Goal: Check status: Check status

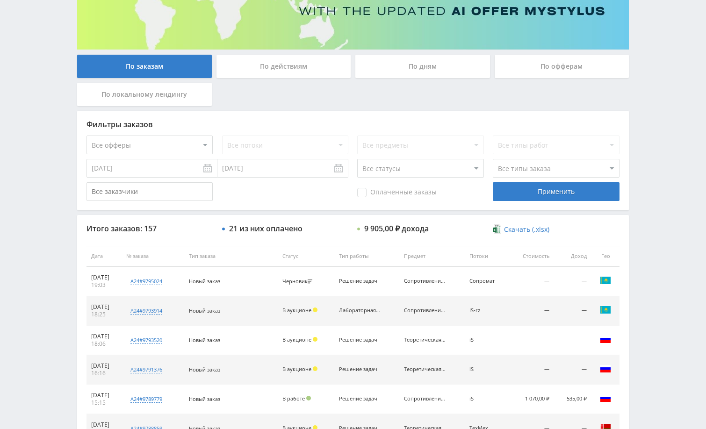
scroll to position [140, 0]
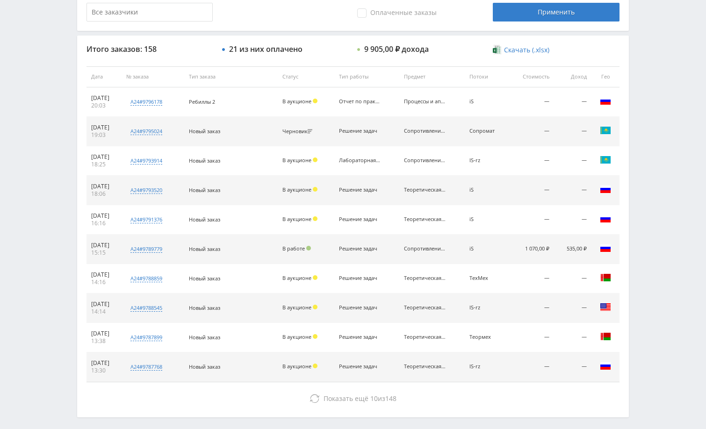
scroll to position [262, 0]
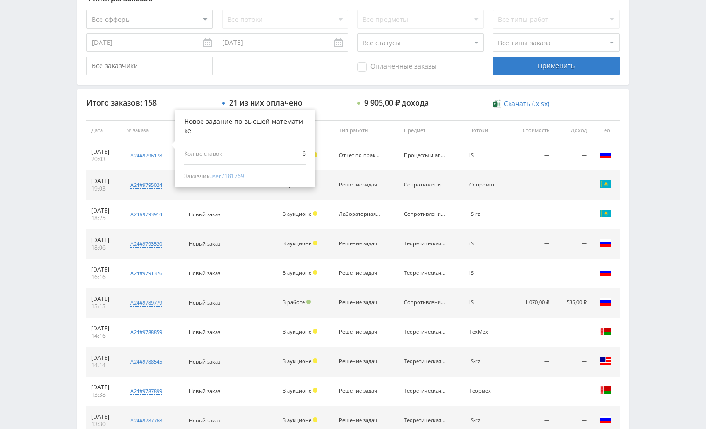
click at [243, 176] on span "user7181769" at bounding box center [227, 176] width 35 height 8
type input "01.10.2024"
type input "user7181769"
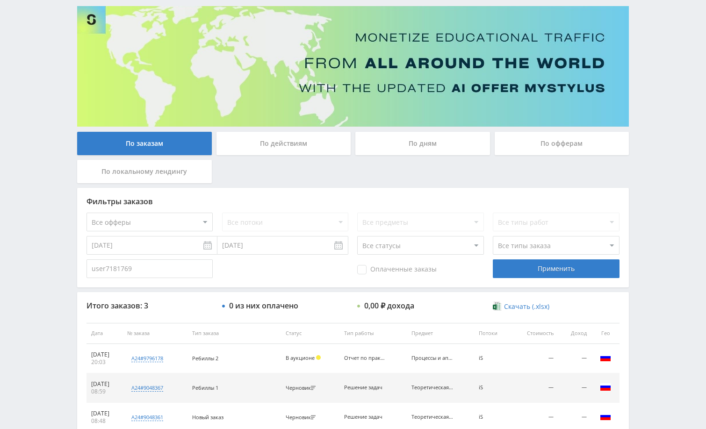
scroll to position [0, 0]
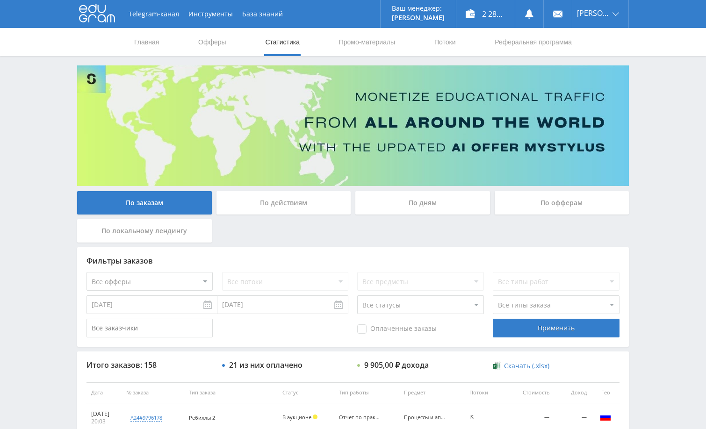
click at [673, 195] on div "Telegram-канал Инструменты База знаний Ваш менеджер: Alex Alex Online @edugram_…" at bounding box center [353, 392] width 706 height 785
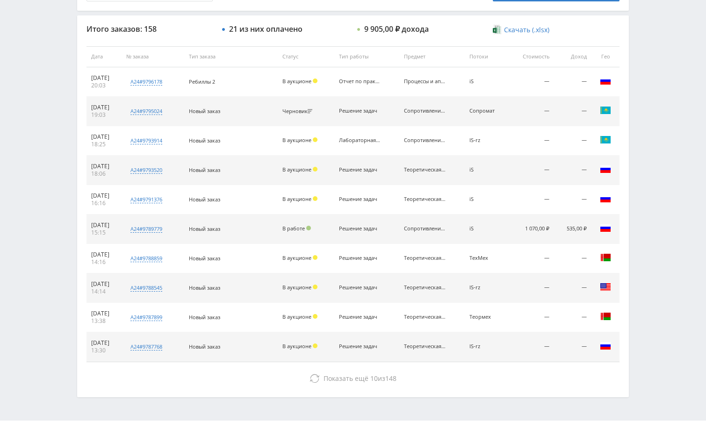
scroll to position [356, 0]
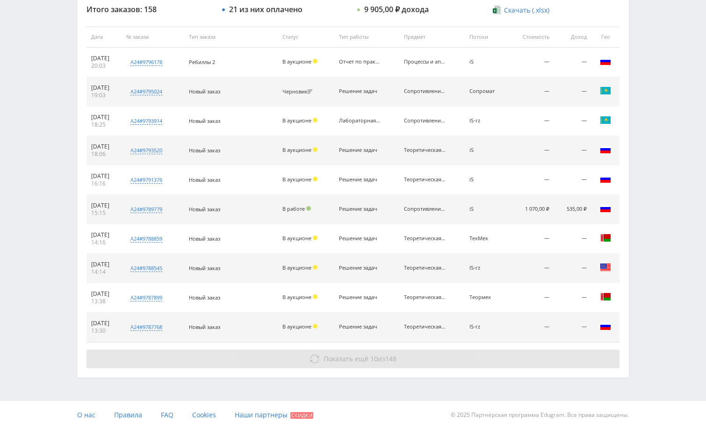
click at [536, 357] on button "Показать ещё 10 из 148" at bounding box center [353, 359] width 533 height 19
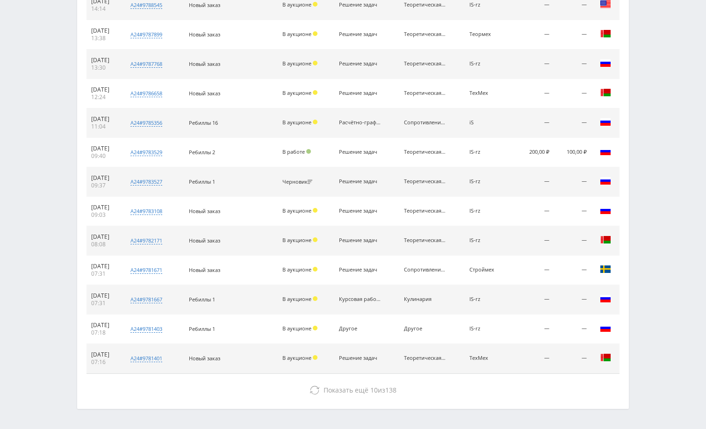
scroll to position [651, 0]
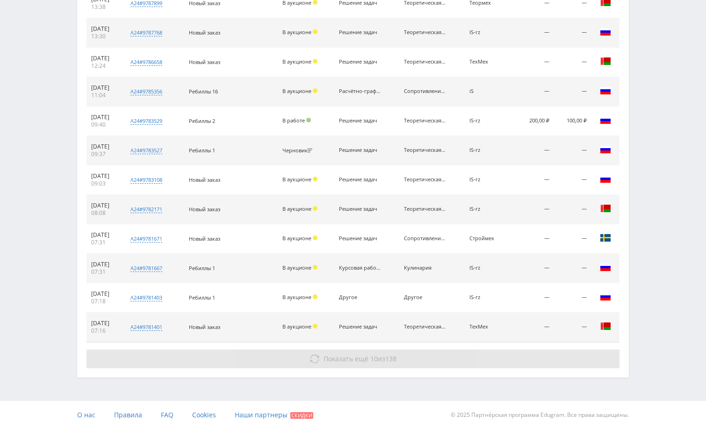
click at [556, 355] on button "Показать ещё 10 из 138" at bounding box center [353, 359] width 533 height 19
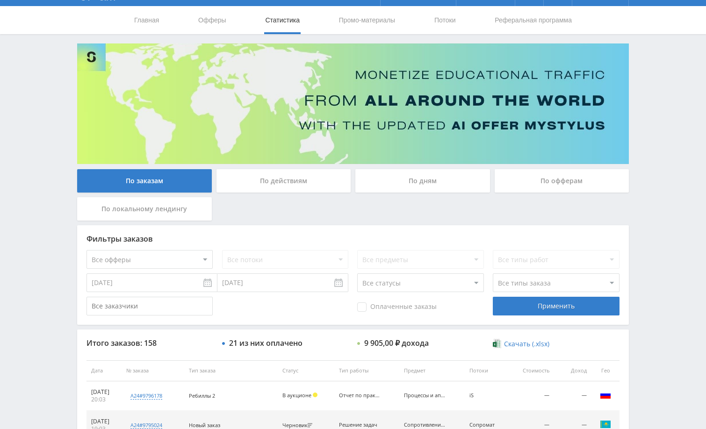
scroll to position [0, 0]
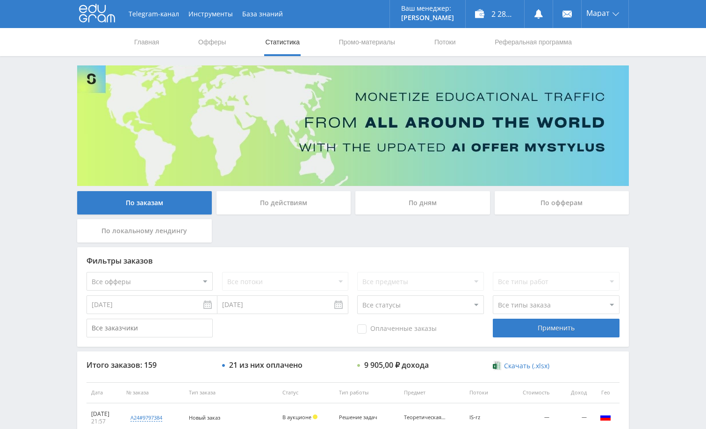
click at [676, 191] on div "Telegram-канал Инструменты База знаний Ваш менеджер: Alex Alex Online @edugram_…" at bounding box center [353, 392] width 706 height 785
click at [500, 14] on div "2 285,70 ₽" at bounding box center [495, 14] width 58 height 28
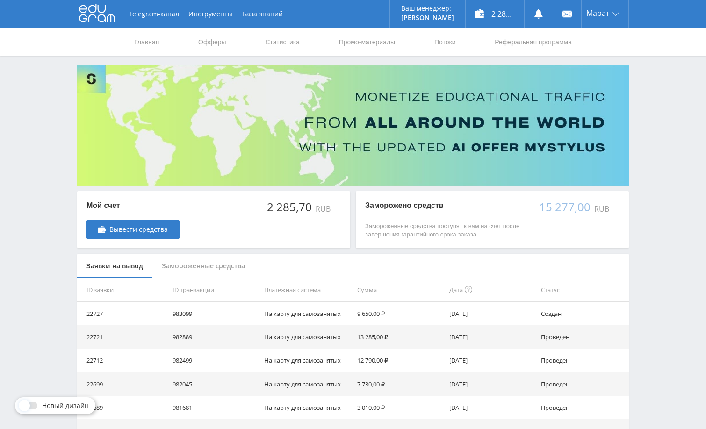
click at [656, 176] on div "Telegram-канал Инструменты База знаний Ваш менеджер: [PERSON_NAME] Online @edug…" at bounding box center [353, 303] width 706 height 606
drag, startPoint x: 655, startPoint y: 176, endPoint x: 638, endPoint y: 173, distance: 17.1
click at [655, 175] on div "Telegram-канал Инструменты База знаний Ваш менеджер: Alex Alex Online @edugram_…" at bounding box center [353, 303] width 706 height 606
click at [642, 167] on div "Telegram-канал Инструменты База знаний Ваш менеджер: Alex Alex Online @edugram_…" at bounding box center [353, 303] width 706 height 606
click at [658, 224] on div "Telegram-канал Инструменты База знаний Ваш менеджер: Alex Alex Online @edugram_…" at bounding box center [353, 303] width 706 height 606
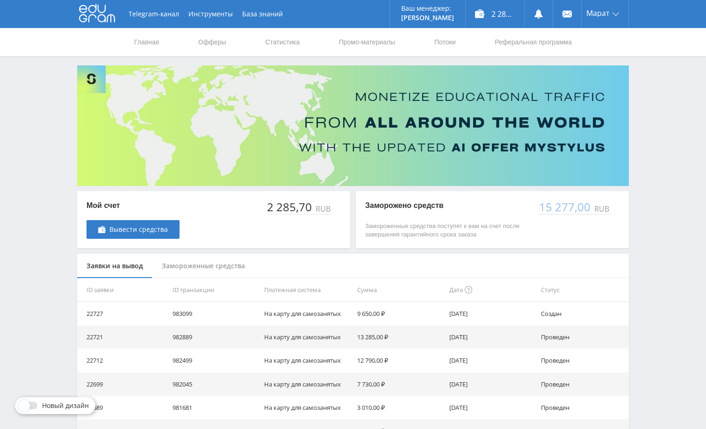
click at [674, 178] on div "Telegram-канал Инструменты База знаний Ваш менеджер: Alex Alex Online @edugram_…" at bounding box center [353, 303] width 706 height 606
click at [646, 114] on div "Telegram-канал Инструменты База знаний Ваш менеджер: Alex Alex Online @edugram_…" at bounding box center [353, 303] width 706 height 606
click at [281, 40] on link "Статистика" at bounding box center [282, 42] width 36 height 28
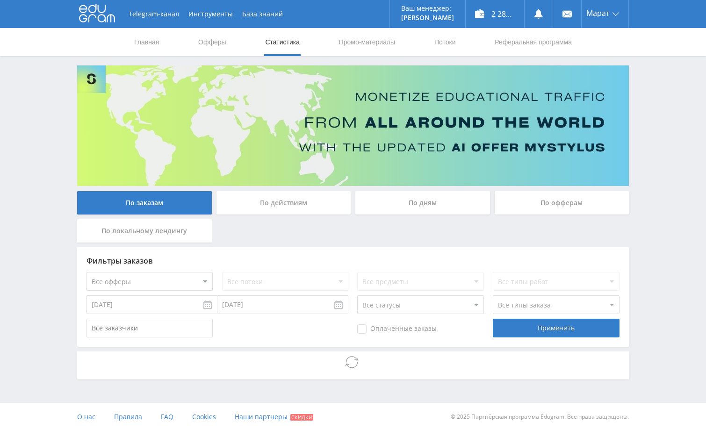
click at [646, 203] on div "Telegram-канал Инструменты База знаний Ваш менеджер: Alex Alex Online @edugram_…" at bounding box center [353, 215] width 706 height 431
click at [652, 199] on div "Telegram-канал Инструменты База знаний Ваш менеджер: Alex Alex Online @edugram_…" at bounding box center [353, 215] width 706 height 431
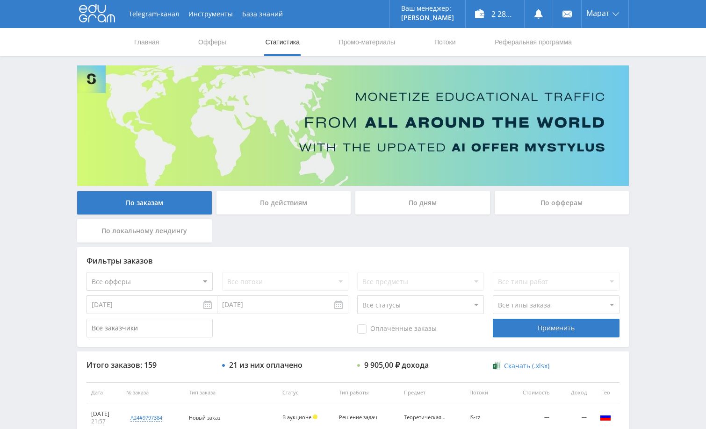
click at [667, 154] on div "Telegram-канал Инструменты База знаний Ваш менеджер: Alex Alex Online @edugram_…" at bounding box center [353, 392] width 706 height 785
click at [664, 135] on div "Telegram-канал Инструменты База знаний Ваш менеджер: Alex Alex Online @edugram_…" at bounding box center [353, 392] width 706 height 785
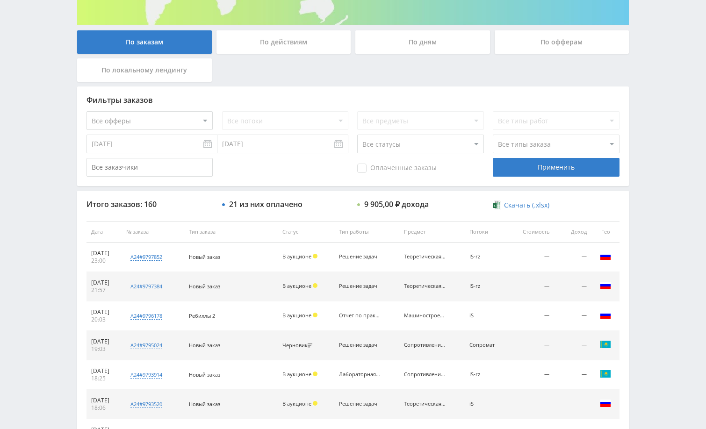
scroll to position [187, 0]
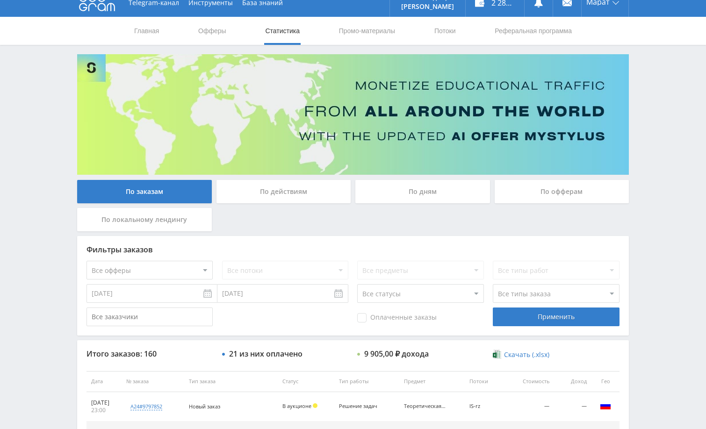
scroll to position [94, 0]
